Goal: Task Accomplishment & Management: Use online tool/utility

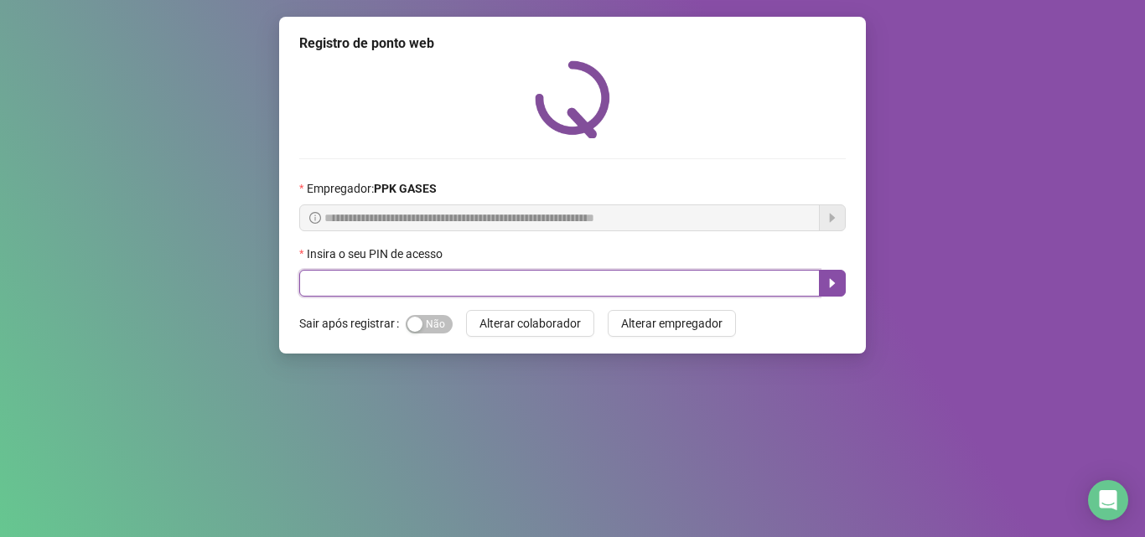
click at [456, 288] on input "text" at bounding box center [559, 283] width 520 height 27
type input "*****"
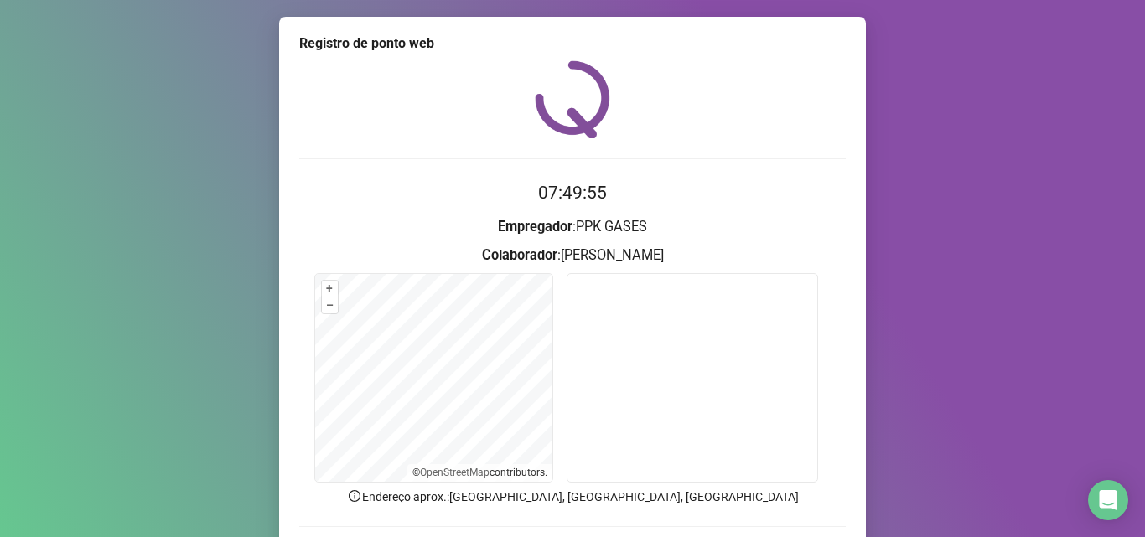
click at [765, 81] on div at bounding box center [572, 99] width 546 height 78
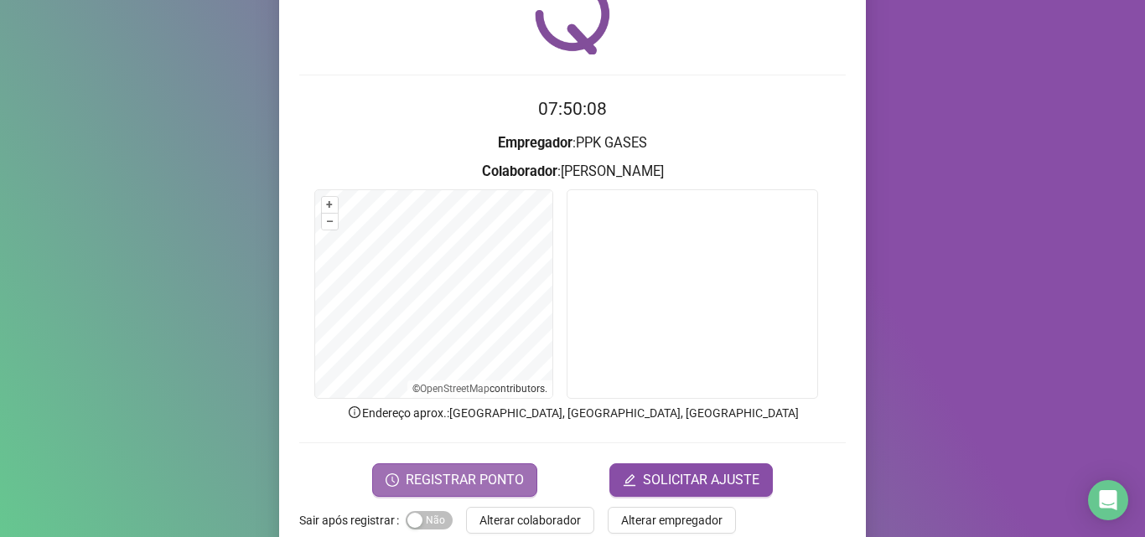
click at [482, 479] on span "REGISTRAR PONTO" at bounding box center [465, 480] width 118 height 20
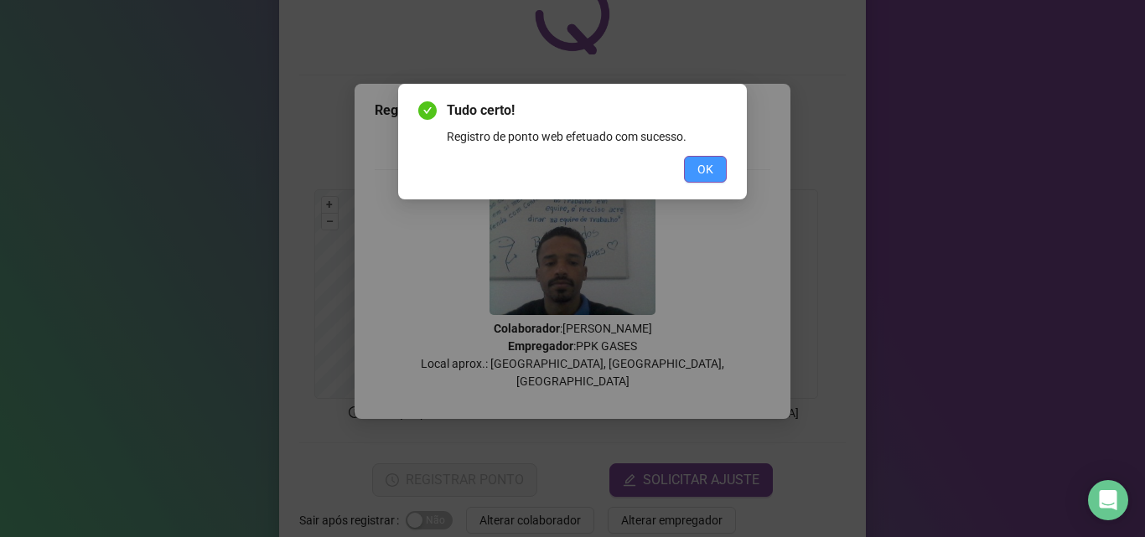
click at [713, 168] on button "OK" at bounding box center [705, 169] width 43 height 27
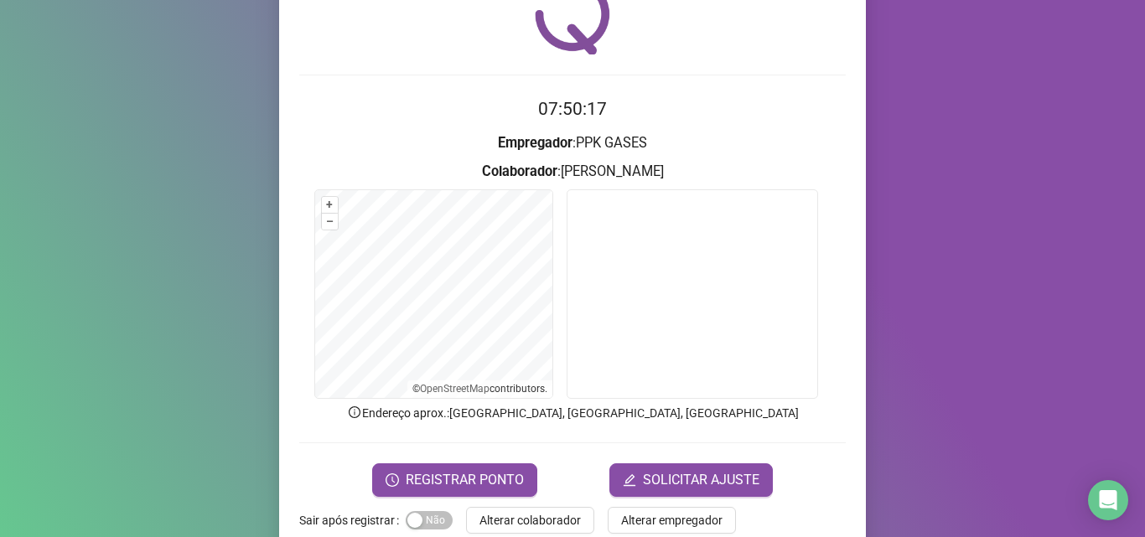
click at [474, 175] on form "07:50:17 Empregador : PPK GASES Colaborador : [PERSON_NAME] + – ⇧ › © OpenStree…" at bounding box center [572, 296] width 546 height 401
click at [448, 397] on div "+ – ⇧ › © OpenStreetMap contributors." at bounding box center [433, 294] width 237 height 208
click at [346, 489] on form "07:51:01 Empregador : PPK GASES Colaborador : [PERSON_NAME] + – ⇧ › © OpenStree…" at bounding box center [572, 296] width 546 height 401
click at [445, 445] on form "07:51:06 Empregador : PPK GASES Colaborador : [PERSON_NAME] + – ⇧ › © OpenStree…" at bounding box center [572, 296] width 546 height 401
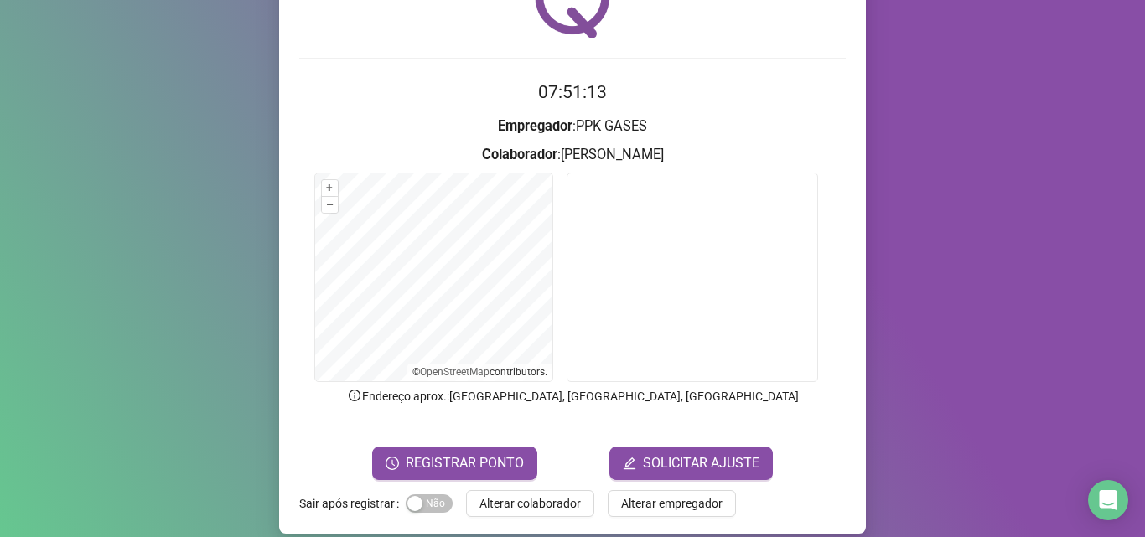
scroll to position [117, 0]
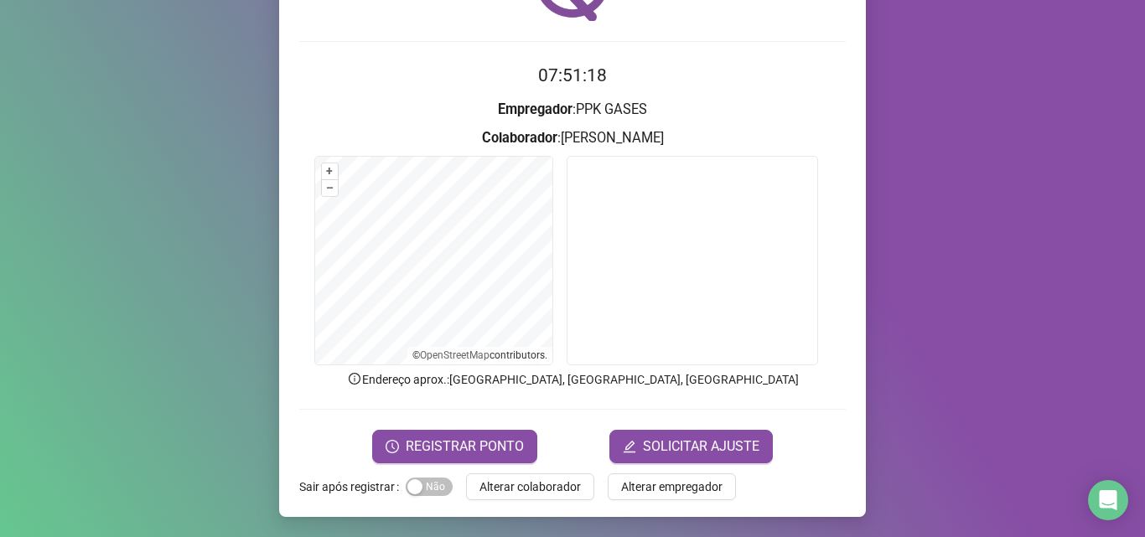
click at [61, 165] on div "Registro de ponto web 07:51:18 Empregador : PPK GASES Colaborador : [PERSON_NAM…" at bounding box center [572, 268] width 1145 height 537
